Goal: Task Accomplishment & Management: Manage account settings

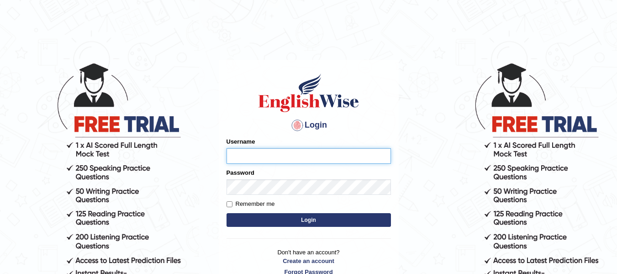
type input "jsantiago"
click at [287, 220] on button "Login" at bounding box center [309, 220] width 165 height 14
